Goal: Information Seeking & Learning: Learn about a topic

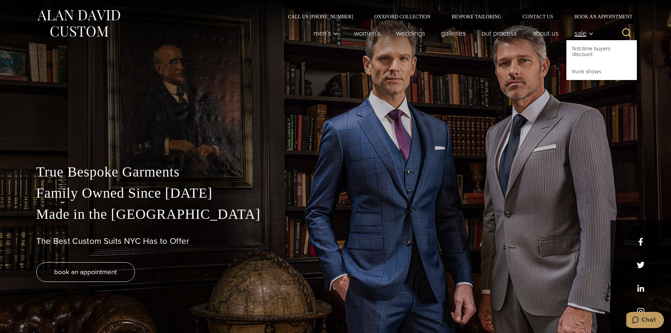
click at [587, 33] on span "Sale" at bounding box center [584, 33] width 19 height 7
click at [597, 76] on link "Trunk Shows" at bounding box center [602, 71] width 70 height 17
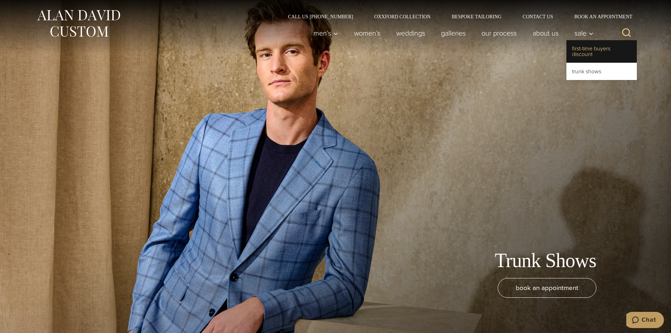
click at [593, 57] on link "First-Time Buyers Discount" at bounding box center [602, 51] width 70 height 23
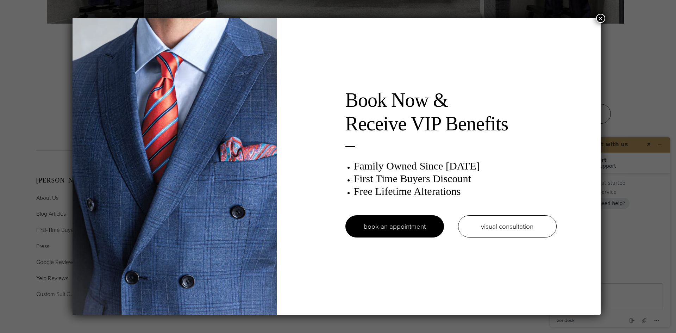
click at [602, 16] on button "×" at bounding box center [600, 18] width 9 height 9
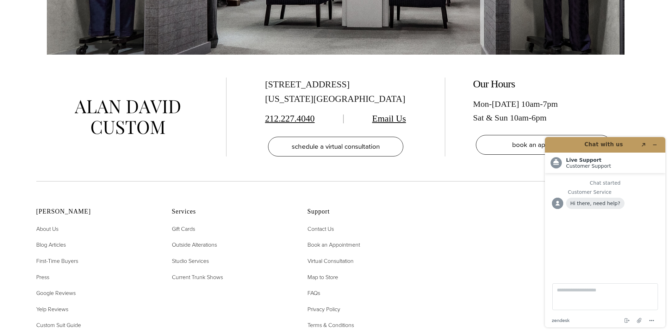
scroll to position [1595, 0]
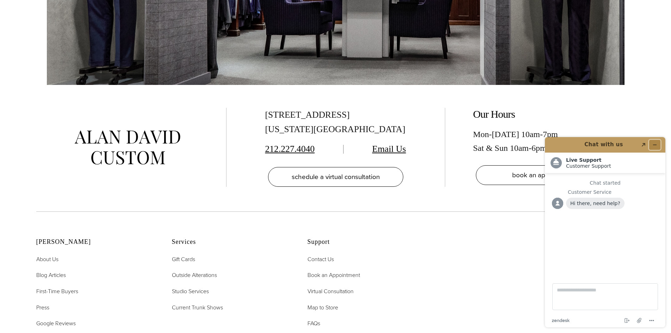
click at [653, 140] on button "Minimize widget" at bounding box center [654, 145] width 11 height 10
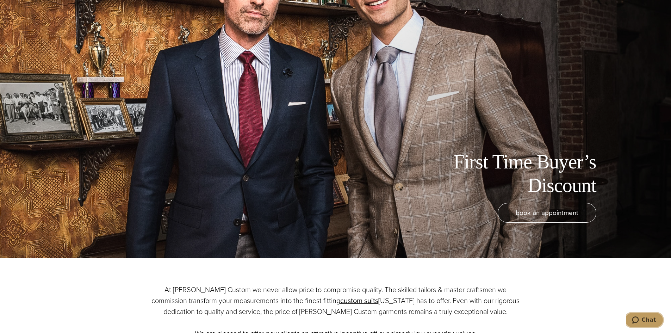
scroll to position [0, 0]
